Goal: Task Accomplishment & Management: Manage account settings

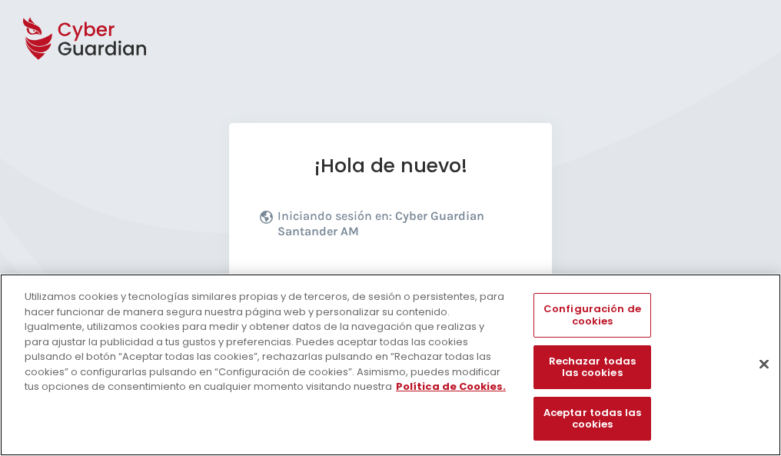
scroll to position [188, 0]
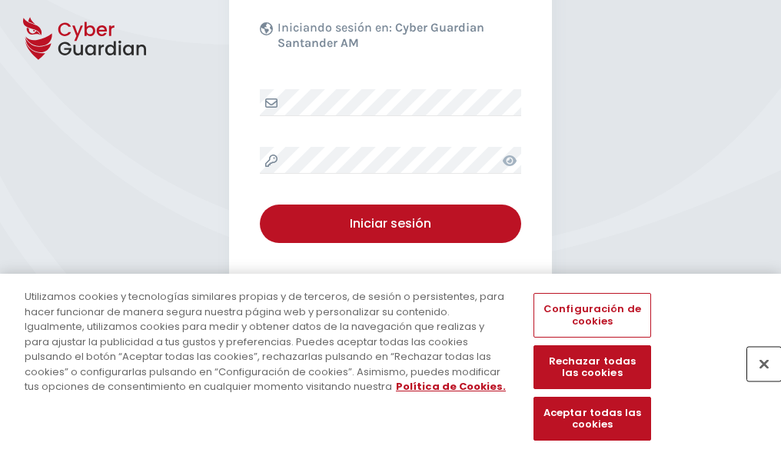
click at [756, 380] on button "Cerrar" at bounding box center [764, 364] width 34 height 34
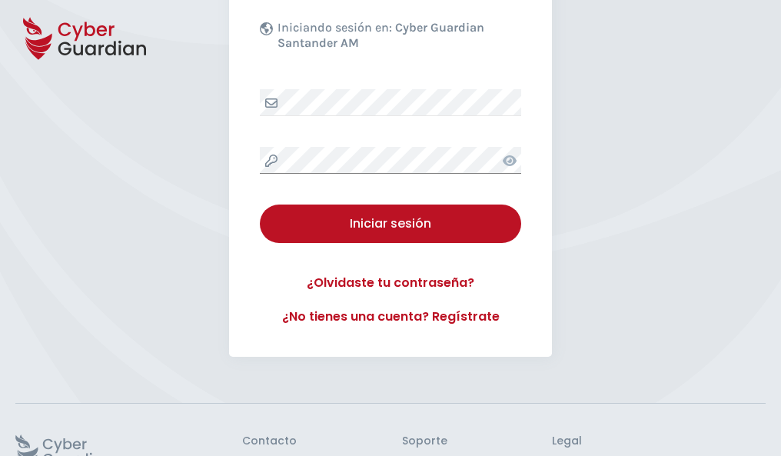
scroll to position [299, 0]
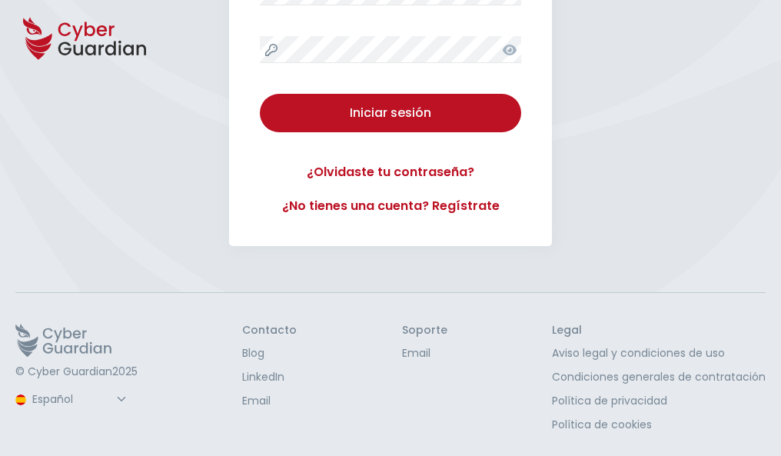
click at [260, 94] on button "Iniciar sesión" at bounding box center [390, 113] width 261 height 38
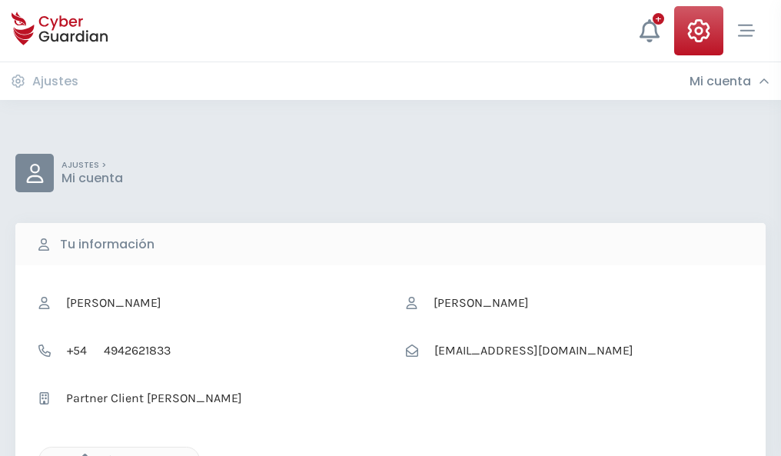
click at [81, 454] on icon "button" at bounding box center [81, 459] width 13 height 13
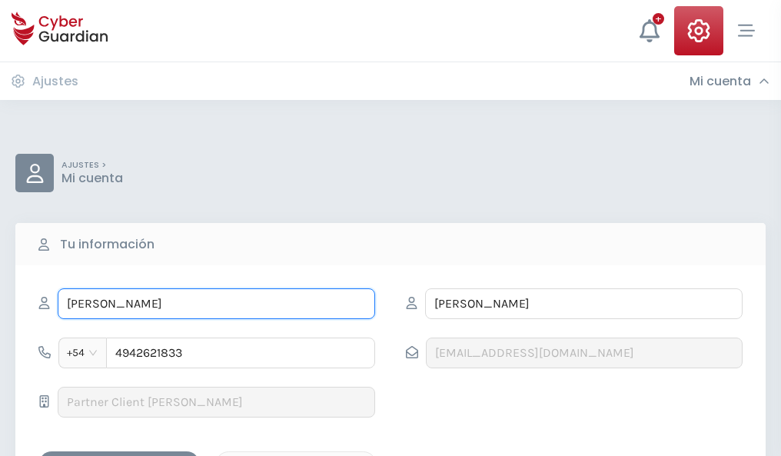
click at [216, 304] on input "ROGELIO" at bounding box center [216, 303] width 317 height 31
type input "R"
type input "Reynaldo"
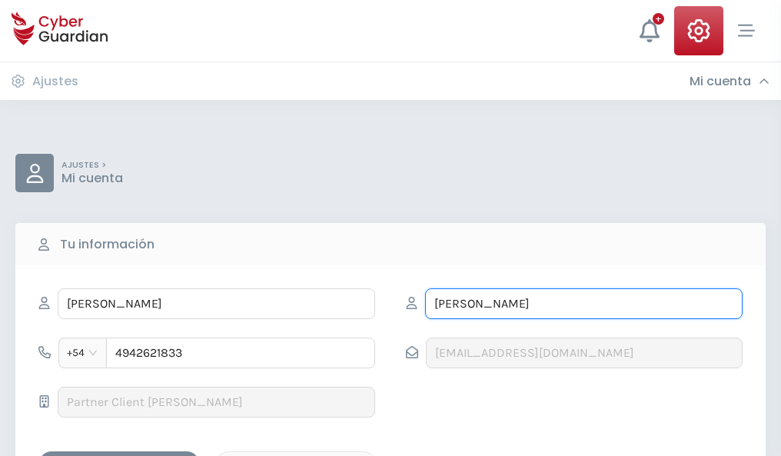
click at [583, 304] on input "LERMA" at bounding box center [583, 303] width 317 height 31
type input "L"
type input "Garmendia"
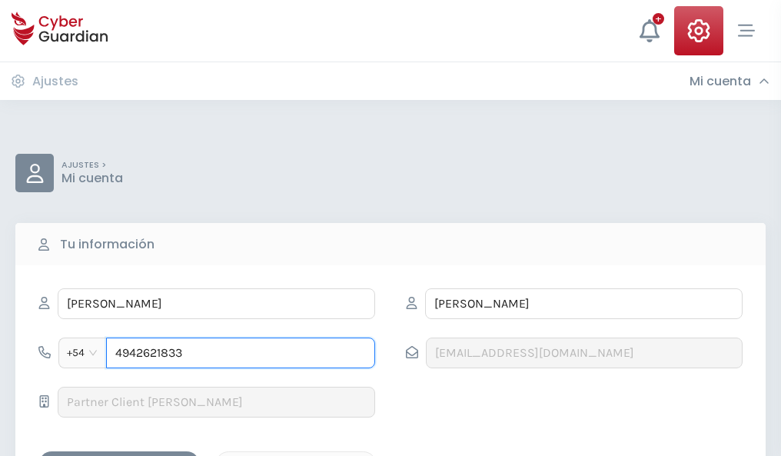
click at [241, 353] on input "4942621833" at bounding box center [240, 352] width 269 height 31
type input "4"
type input "4878647228"
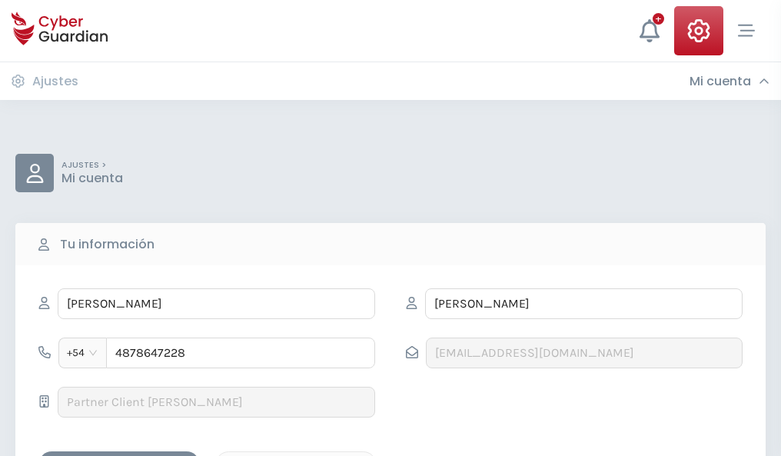
click at [119, 455] on div "Guardar cambios" at bounding box center [119, 464] width 138 height 19
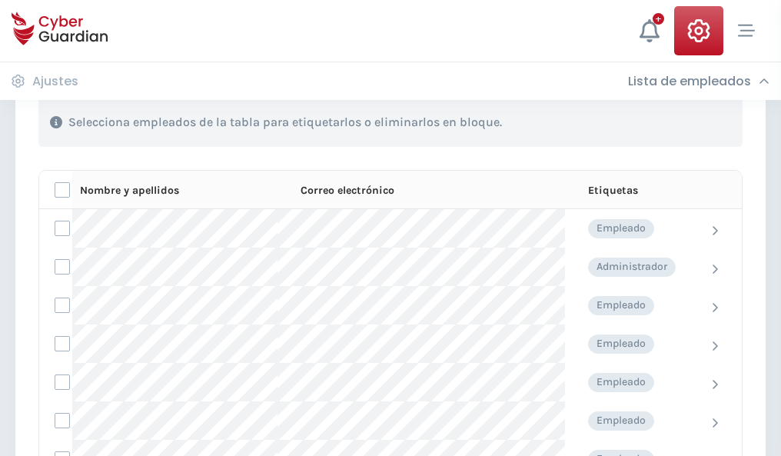
scroll to position [658, 0]
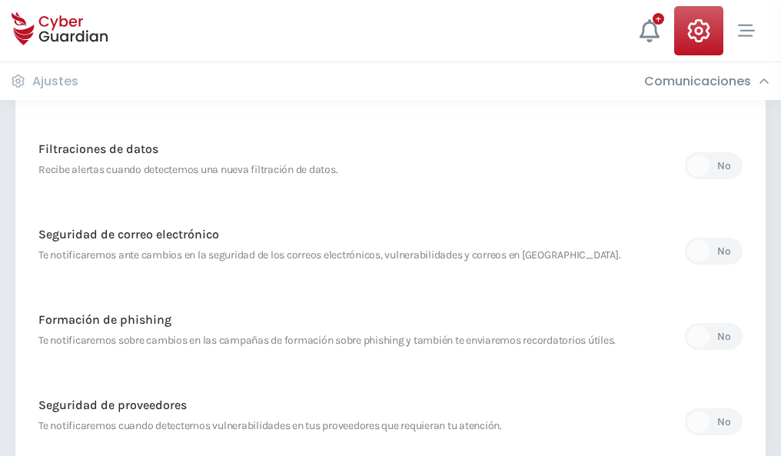
scroll to position [809, 0]
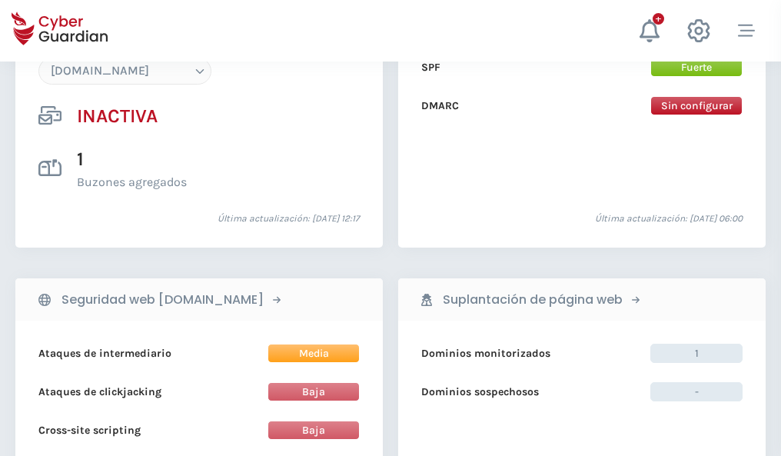
scroll to position [1446, 0]
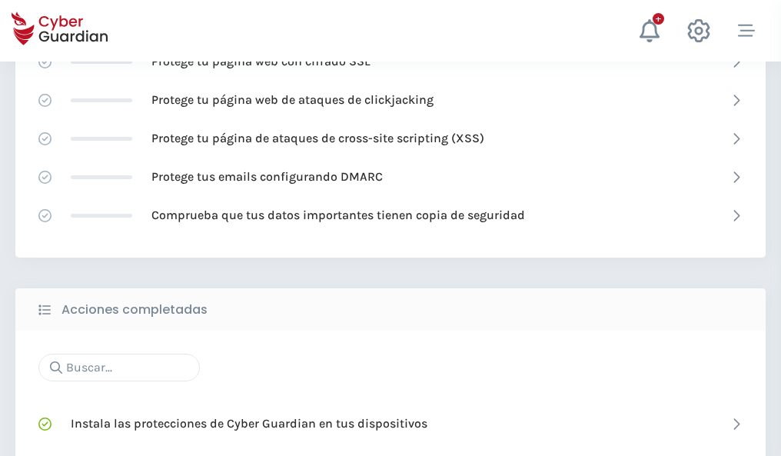
scroll to position [1024, 0]
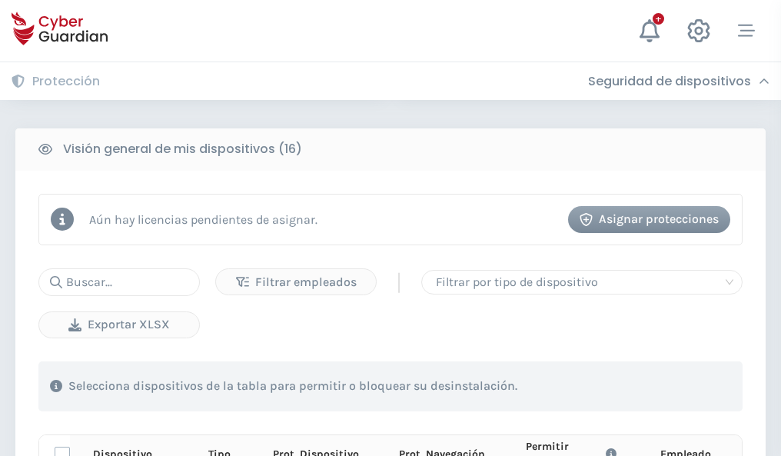
scroll to position [1358, 0]
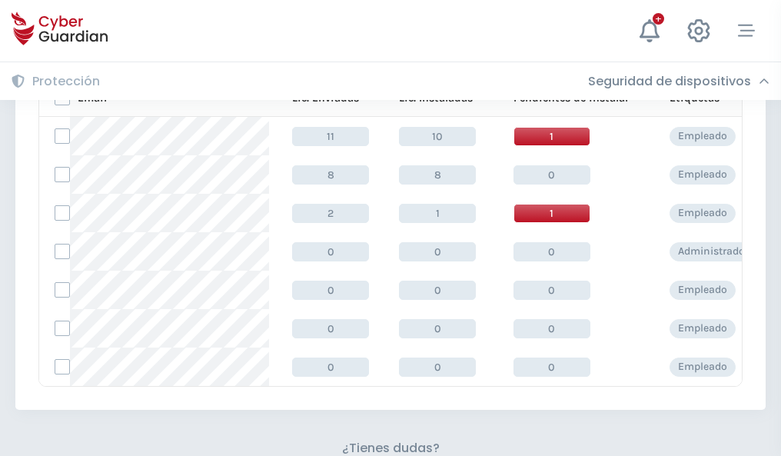
scroll to position [675, 0]
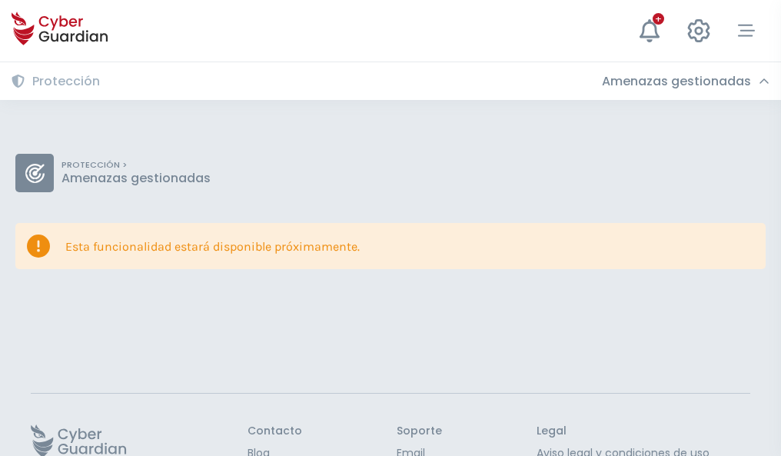
scroll to position [100, 0]
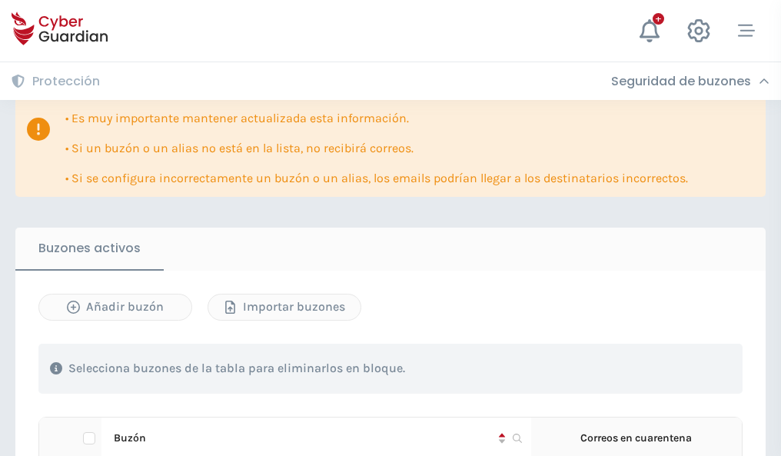
scroll to position [903, 0]
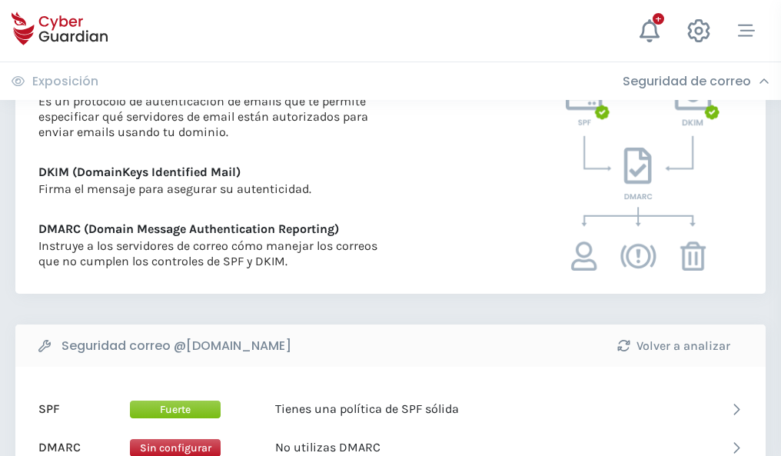
scroll to position [829, 0]
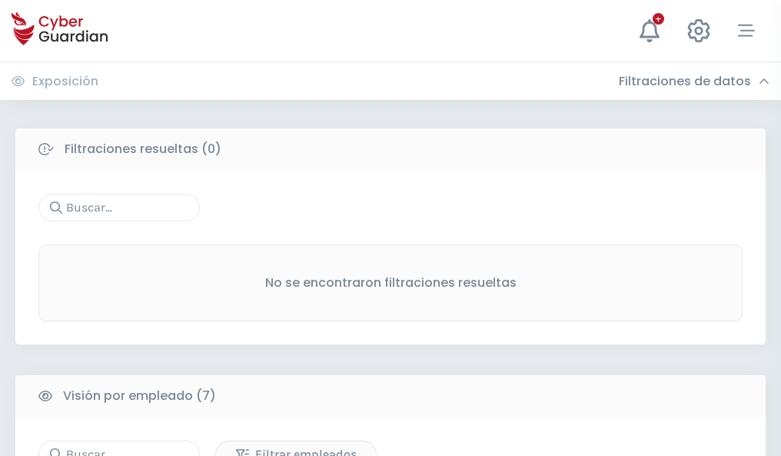
scroll to position [1271, 0]
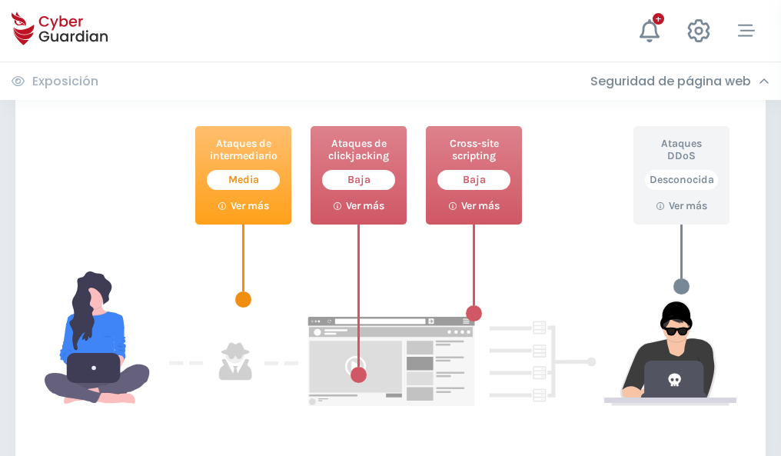
scroll to position [837, 0]
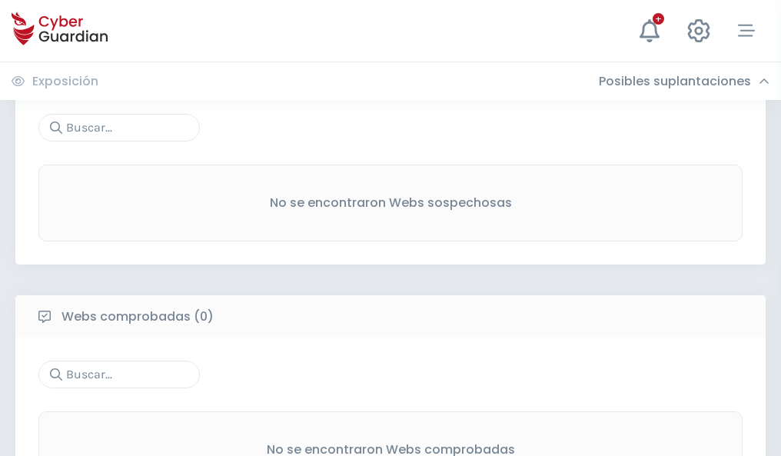
scroll to position [804, 0]
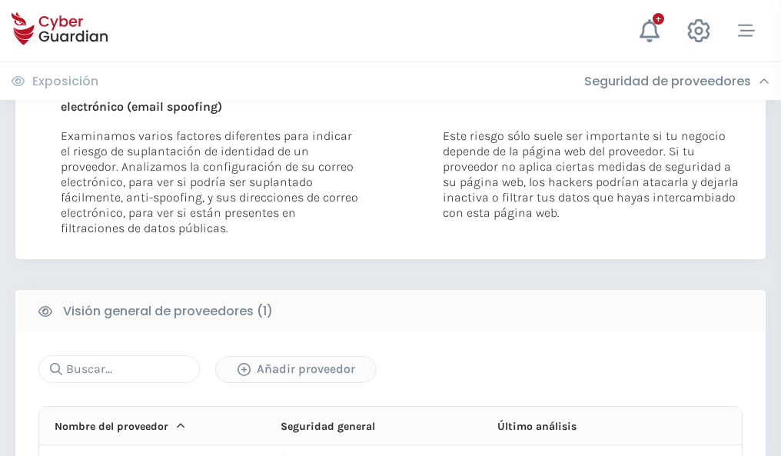
scroll to position [798, 0]
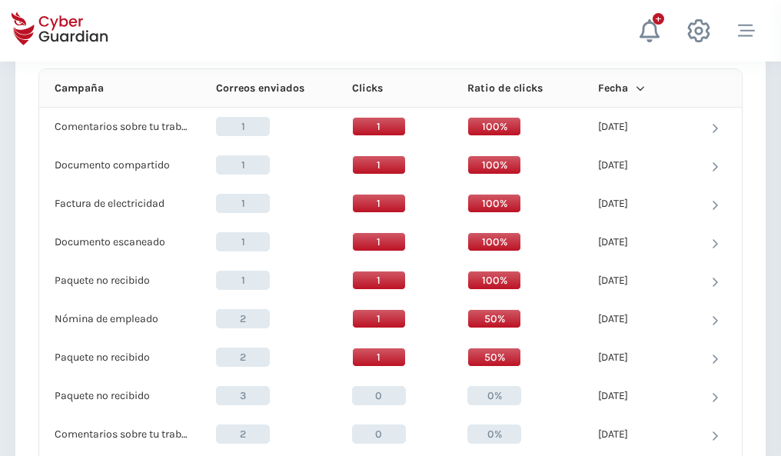
scroll to position [1378, 0]
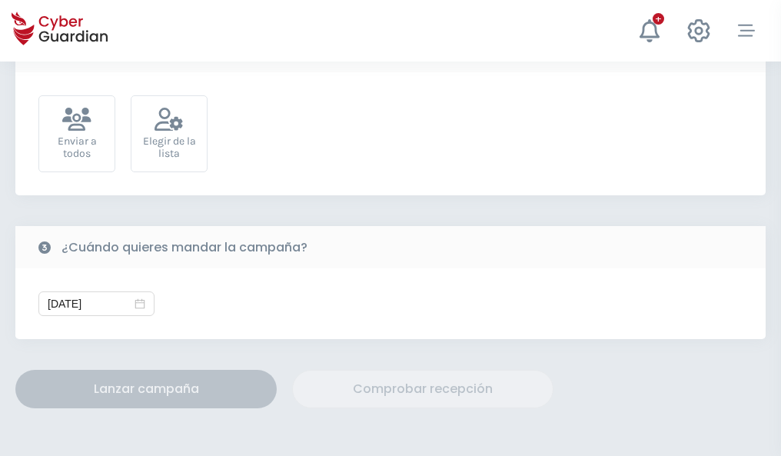
scroll to position [563, 0]
